Goal: Task Accomplishment & Management: Use online tool/utility

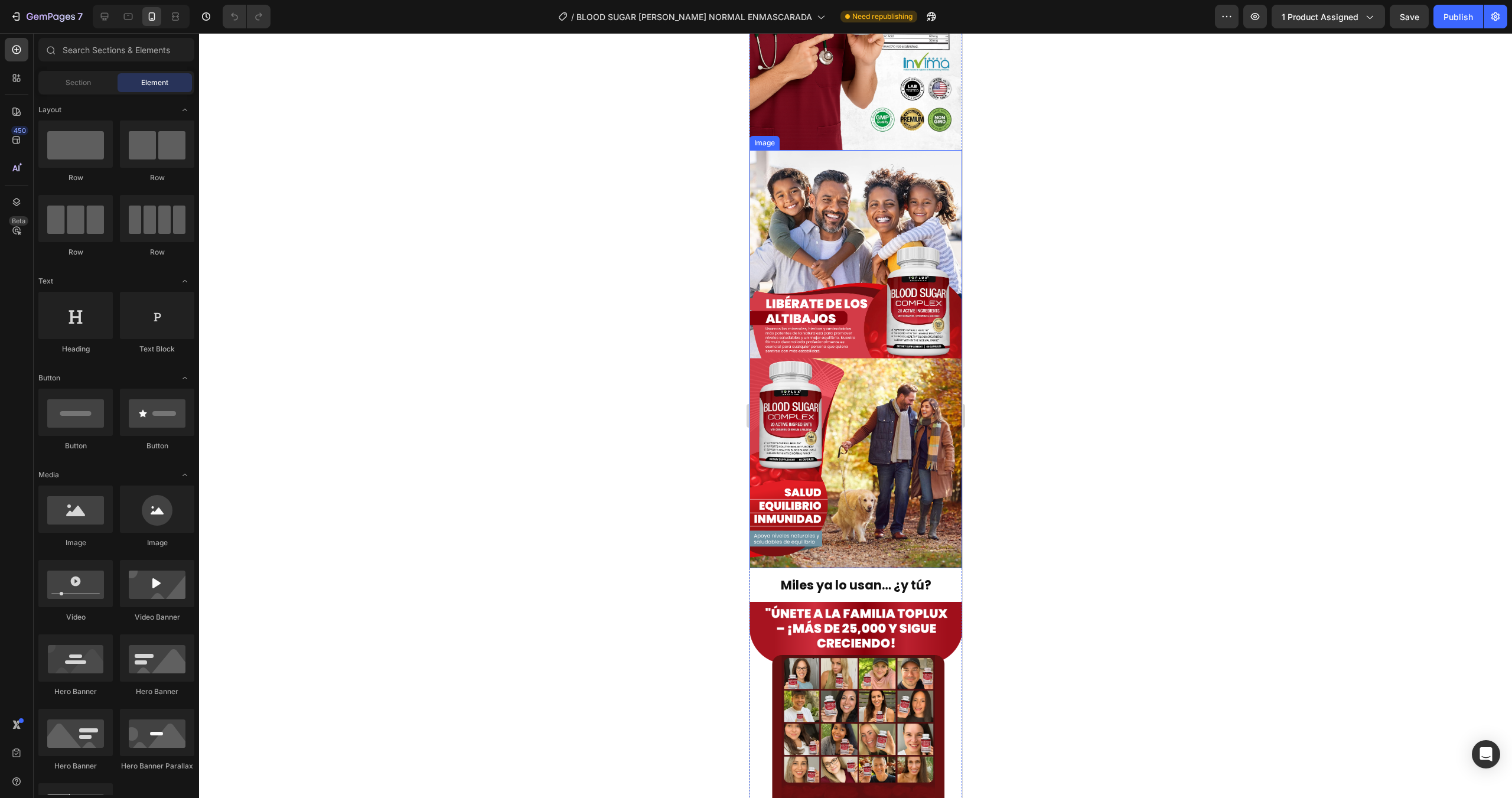
scroll to position [2903, 0]
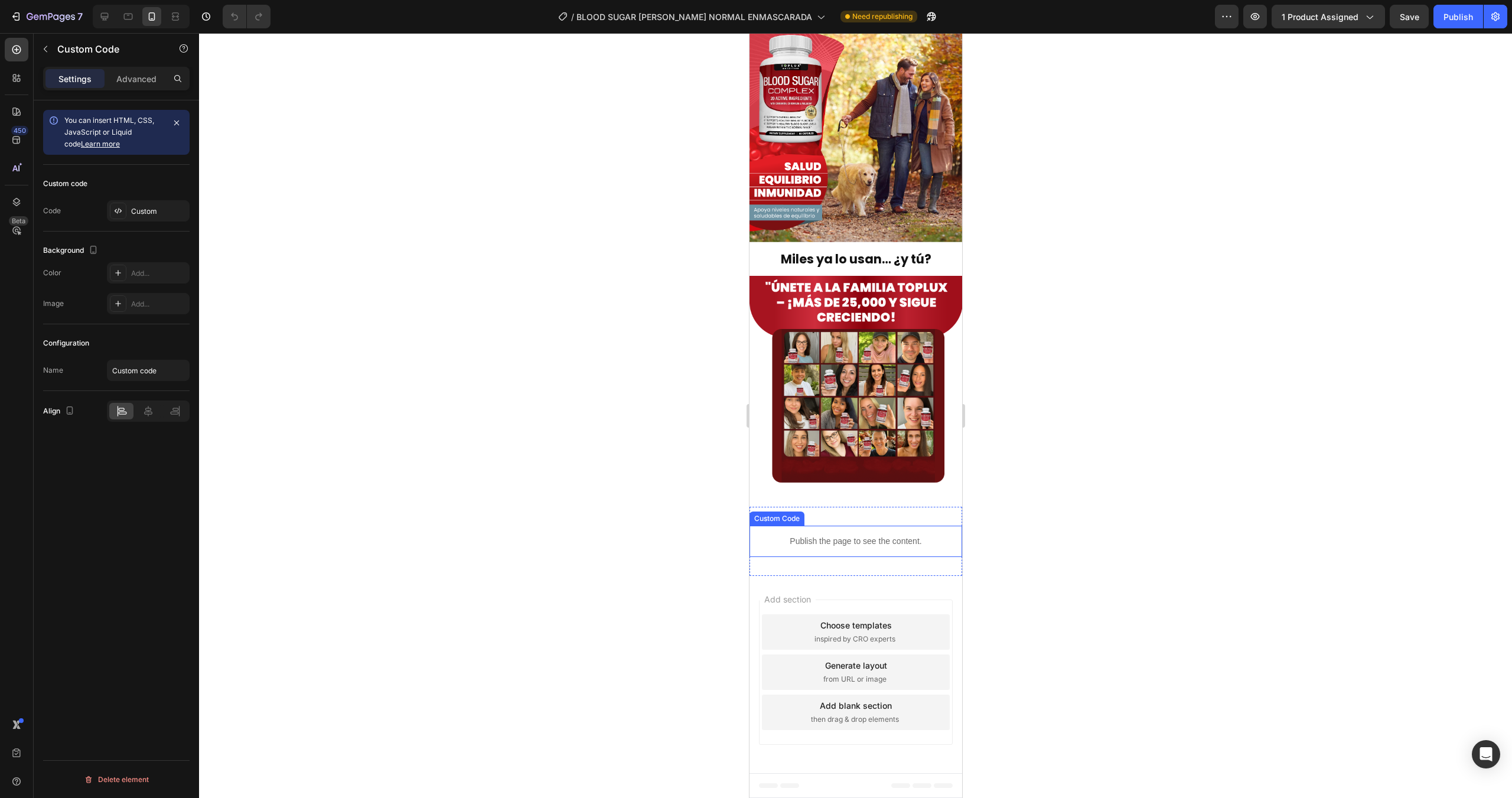
click at [788, 516] on p "Publish the page to see the content." at bounding box center [855, 541] width 213 height 12
click at [148, 211] on div "Custom" at bounding box center [159, 211] width 55 height 11
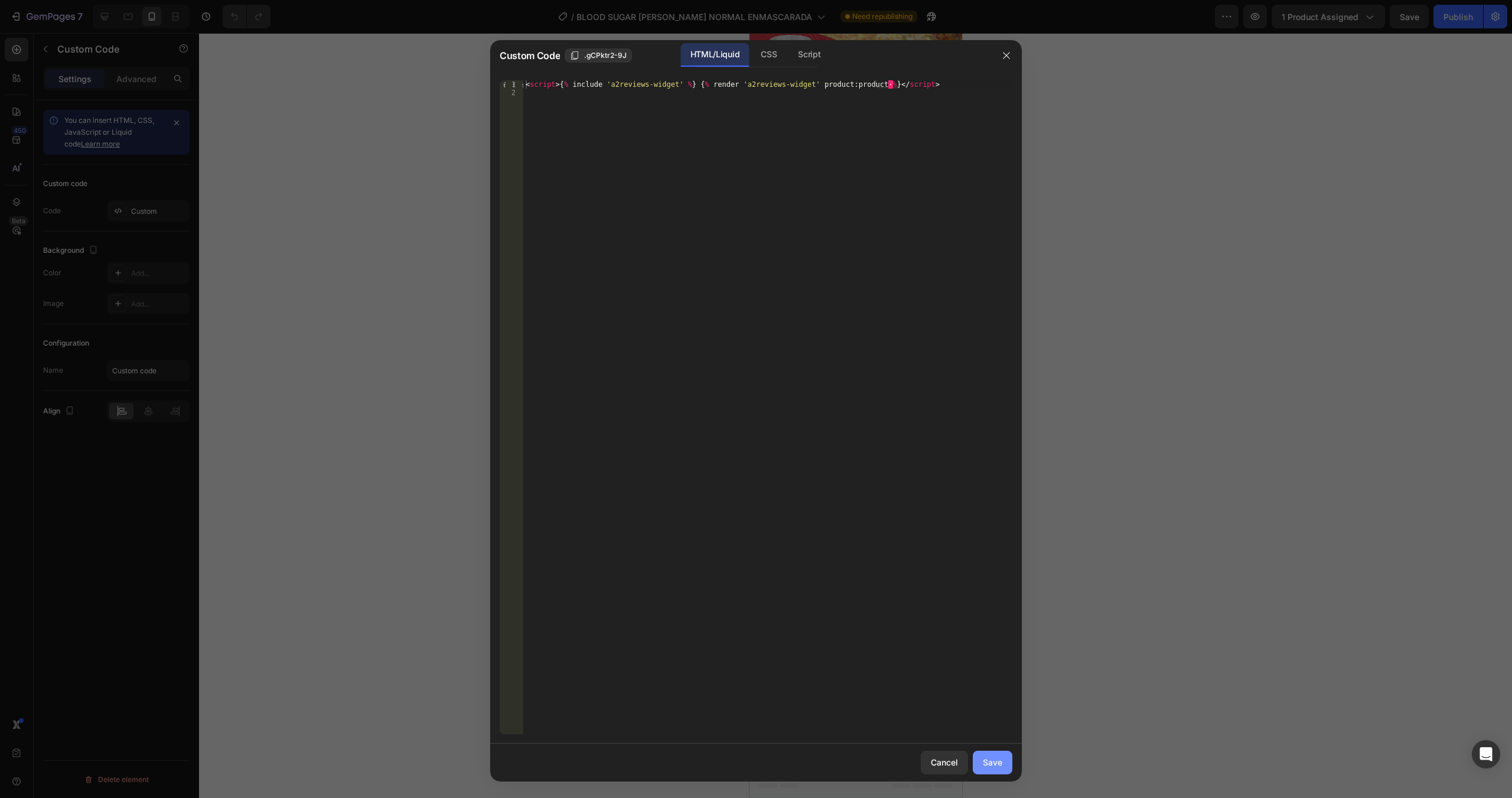
click at [907, 516] on div "Save" at bounding box center [993, 762] width 20 height 12
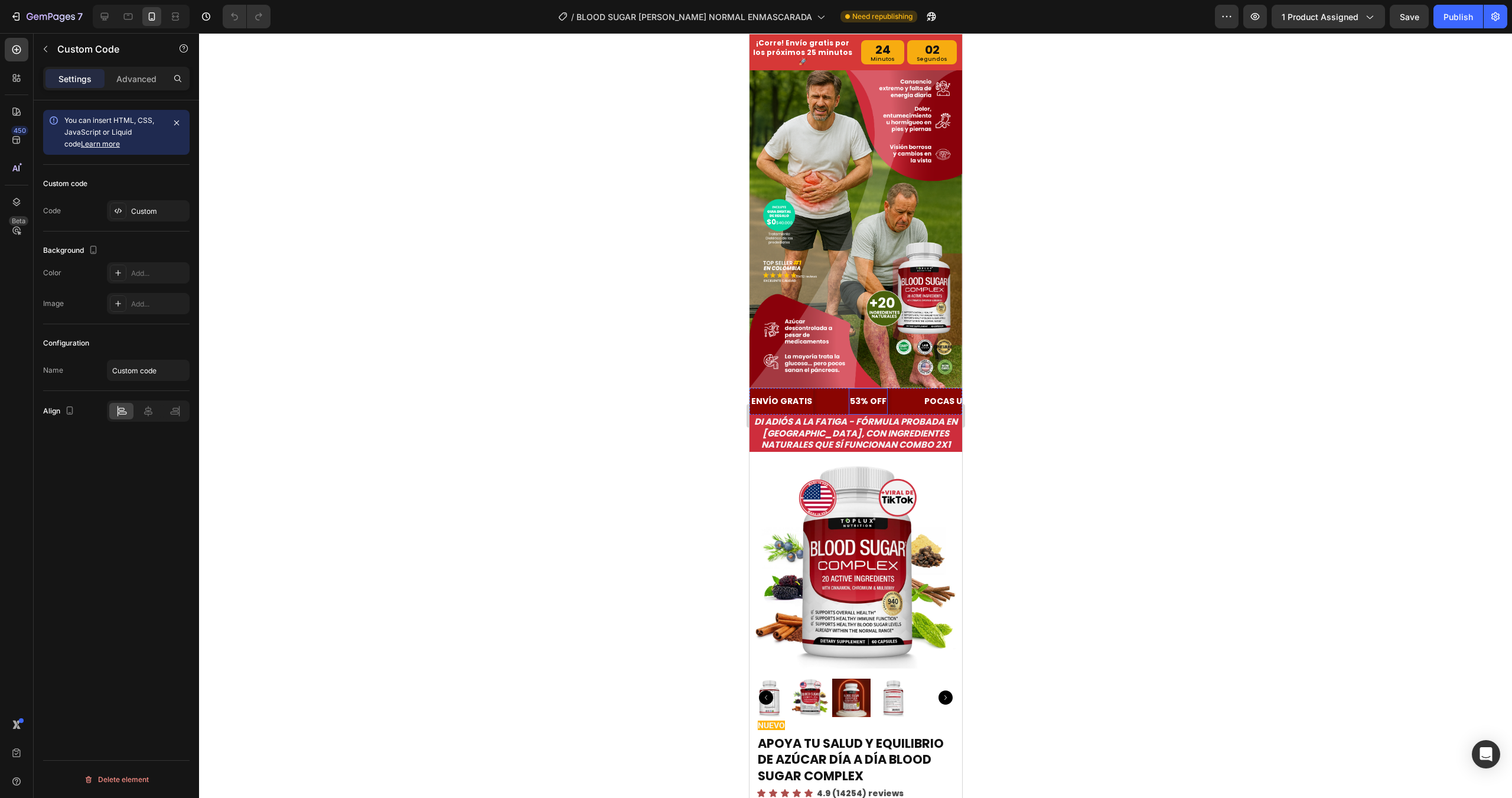
scroll to position [0, 0]
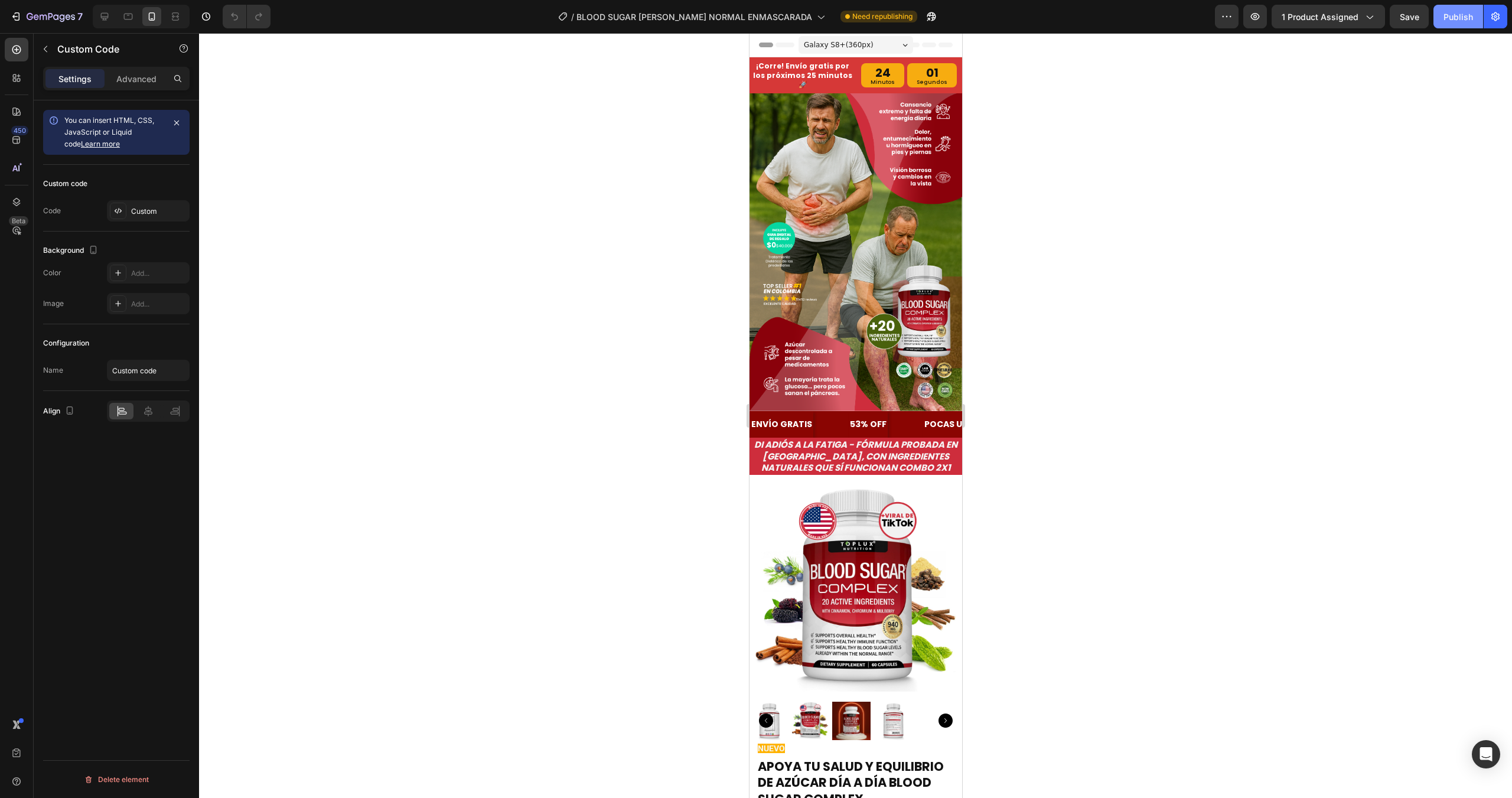
click at [907, 22] on div "Publish" at bounding box center [1459, 17] width 30 height 12
click at [14, 199] on icon at bounding box center [17, 202] width 7 height 8
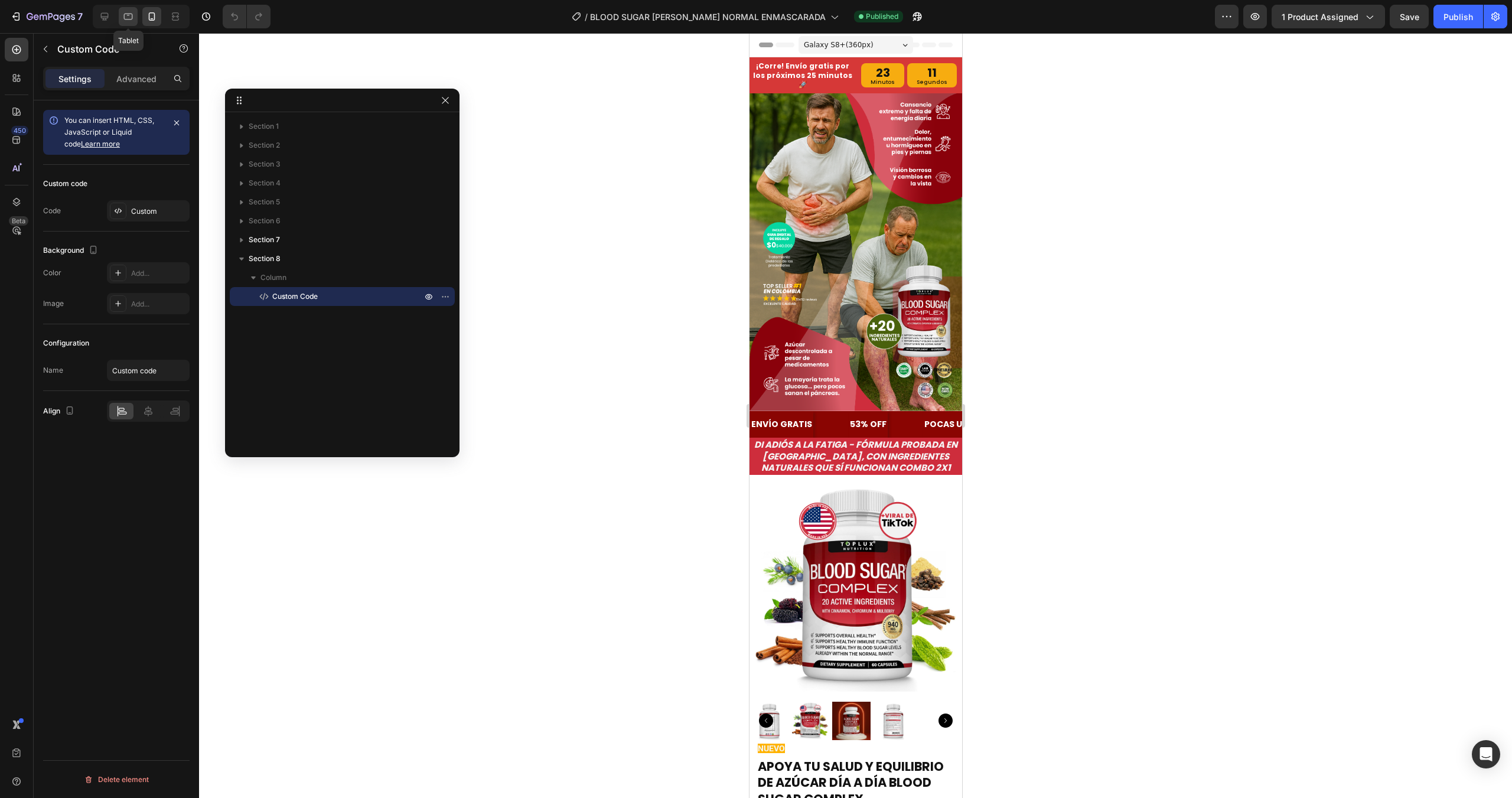
click at [129, 17] on icon at bounding box center [128, 17] width 12 height 12
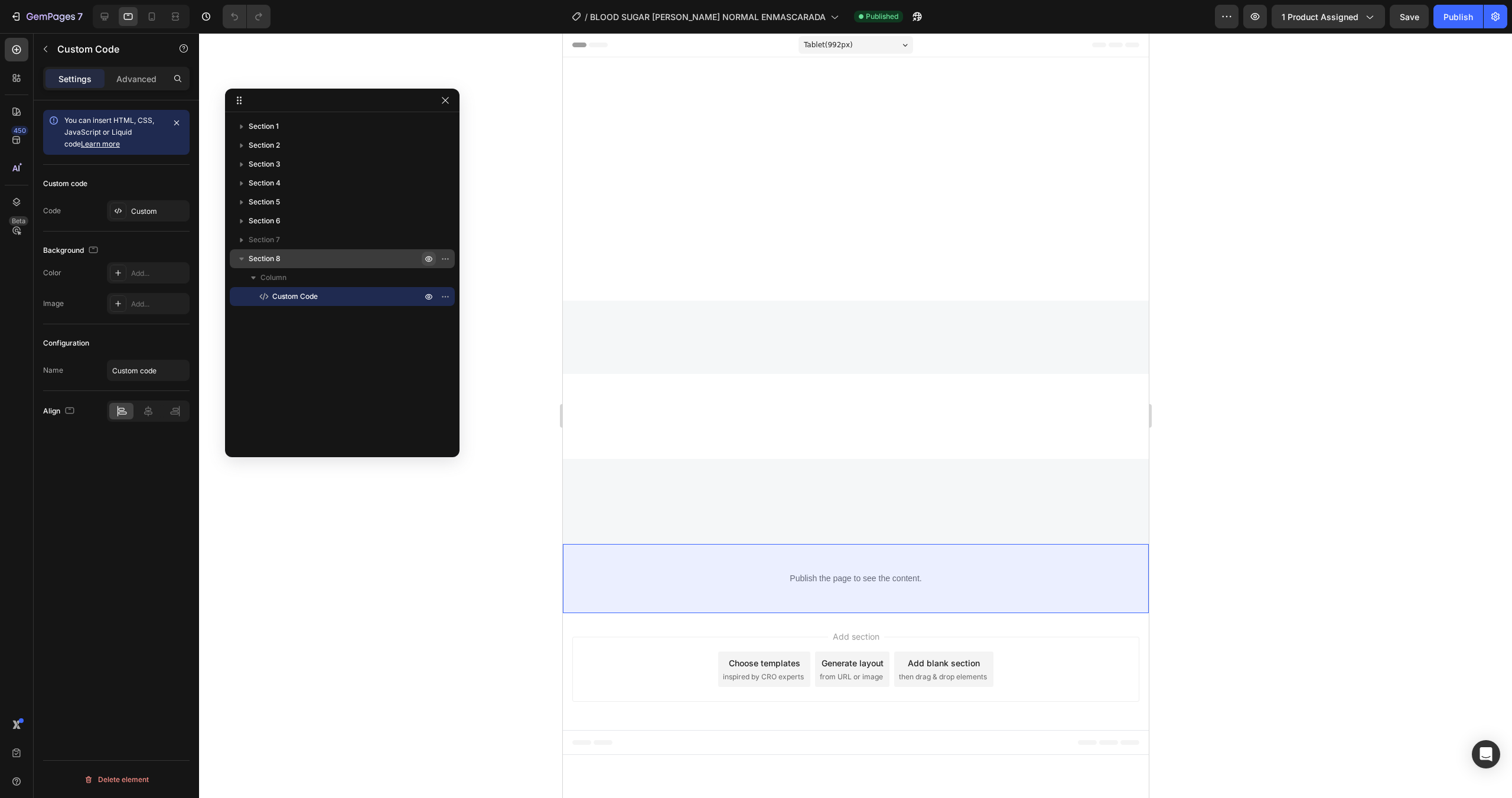
click at [429, 260] on icon "button" at bounding box center [429, 259] width 3 height 3
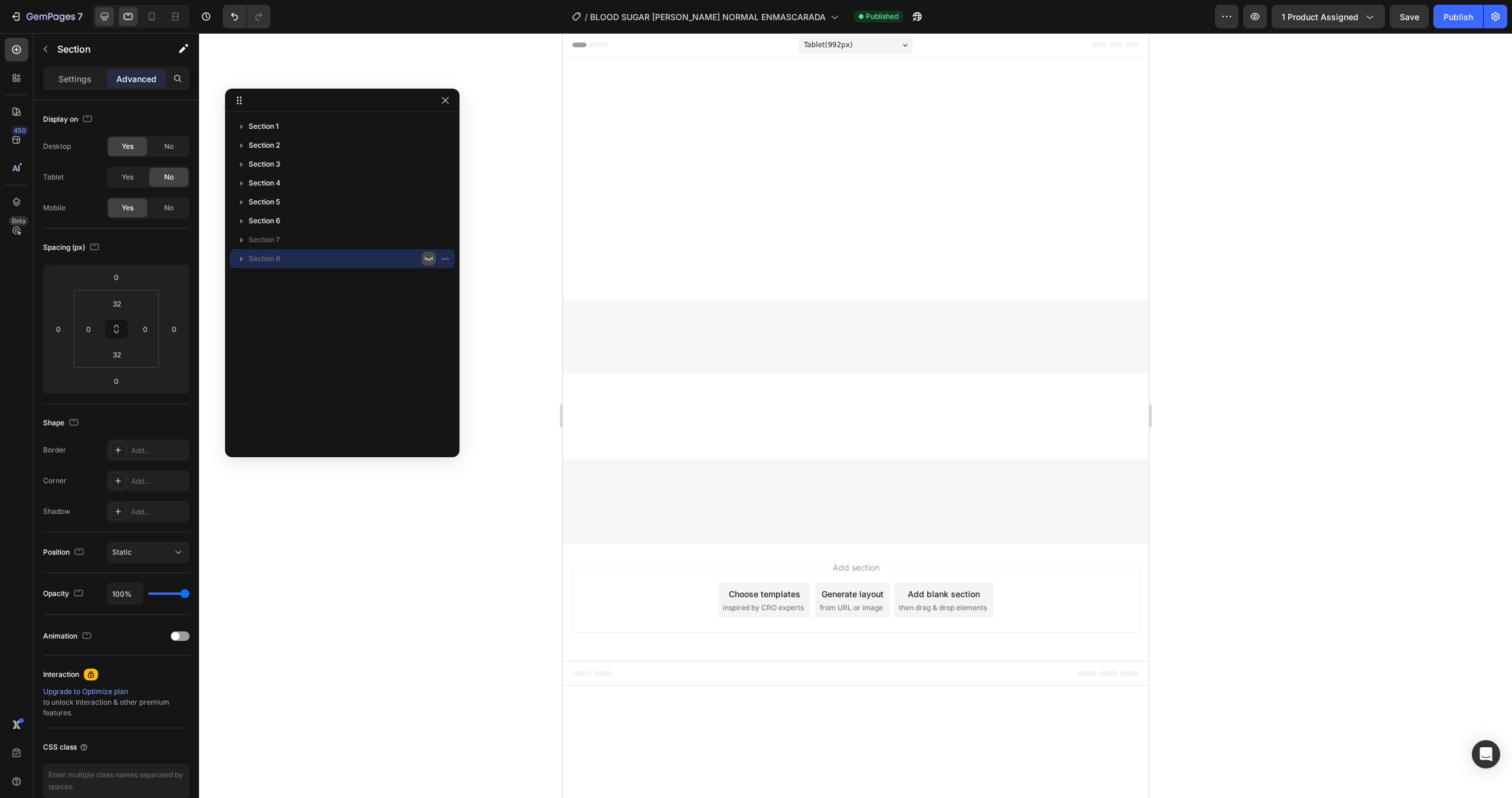
click at [106, 11] on icon at bounding box center [104, 17] width 12 height 12
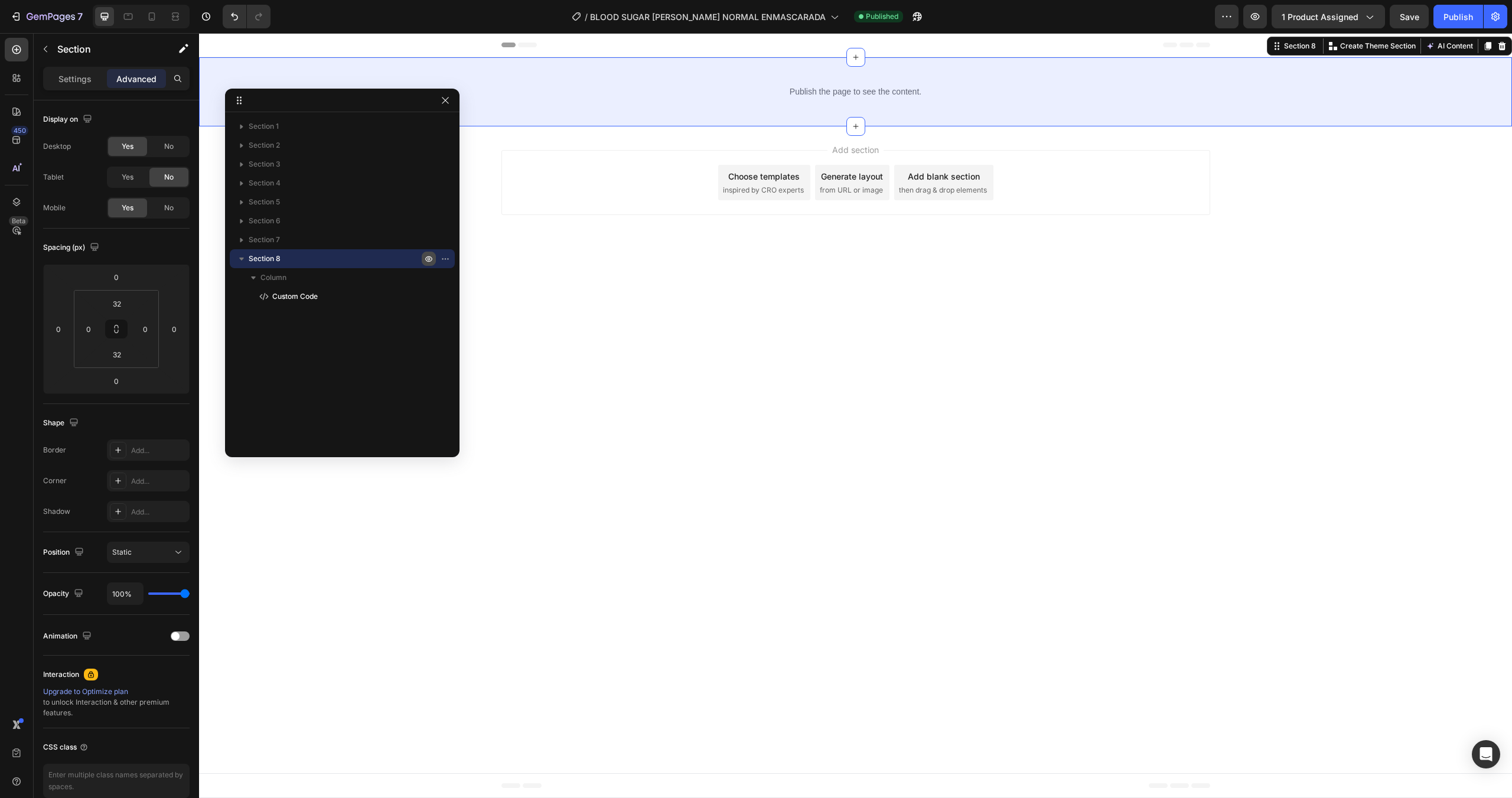
click at [429, 260] on icon "button" at bounding box center [429, 259] width 3 height 3
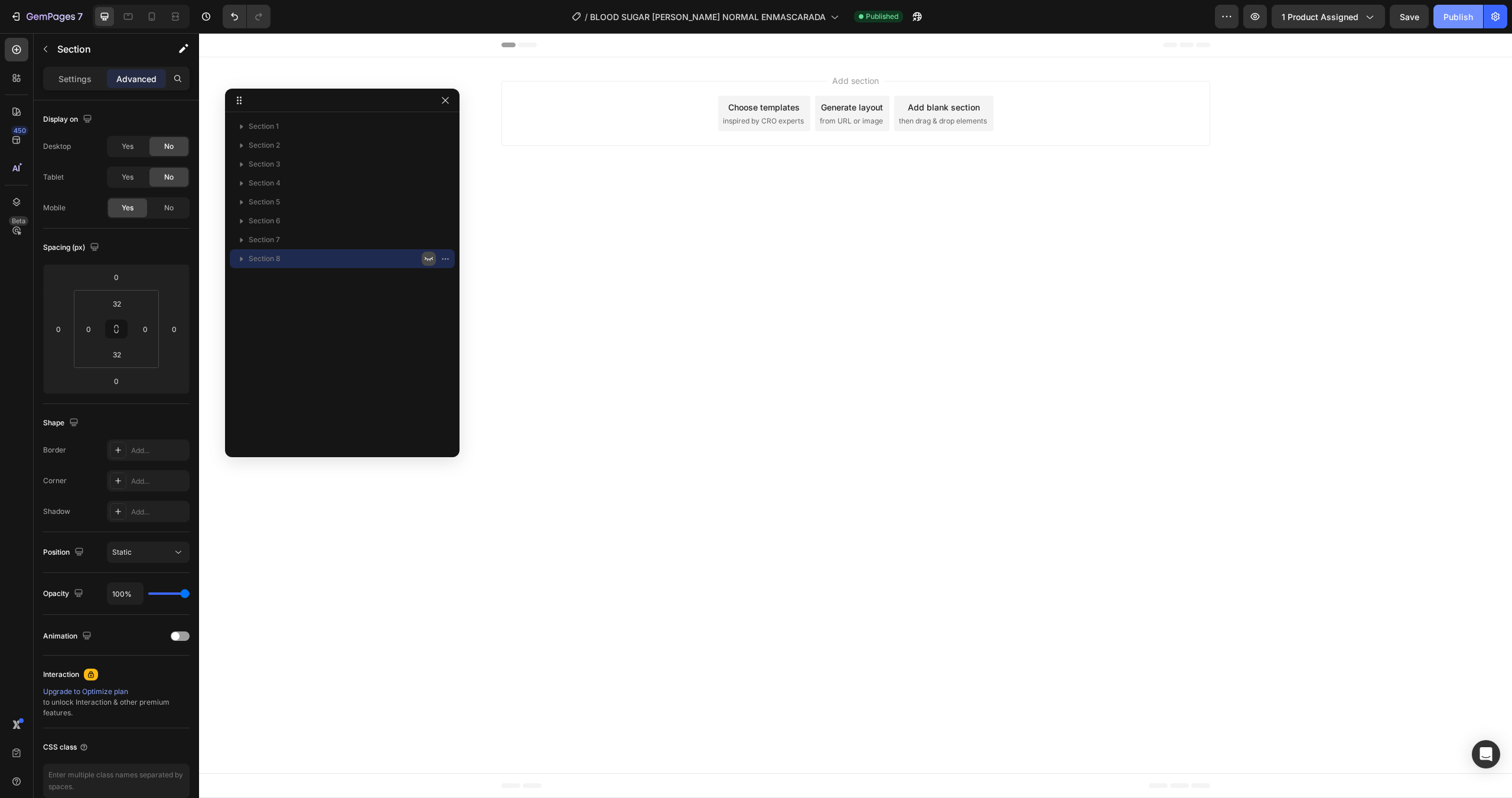
click at [907, 16] on div "Publish" at bounding box center [1459, 17] width 30 height 12
